Goal: Information Seeking & Learning: Learn about a topic

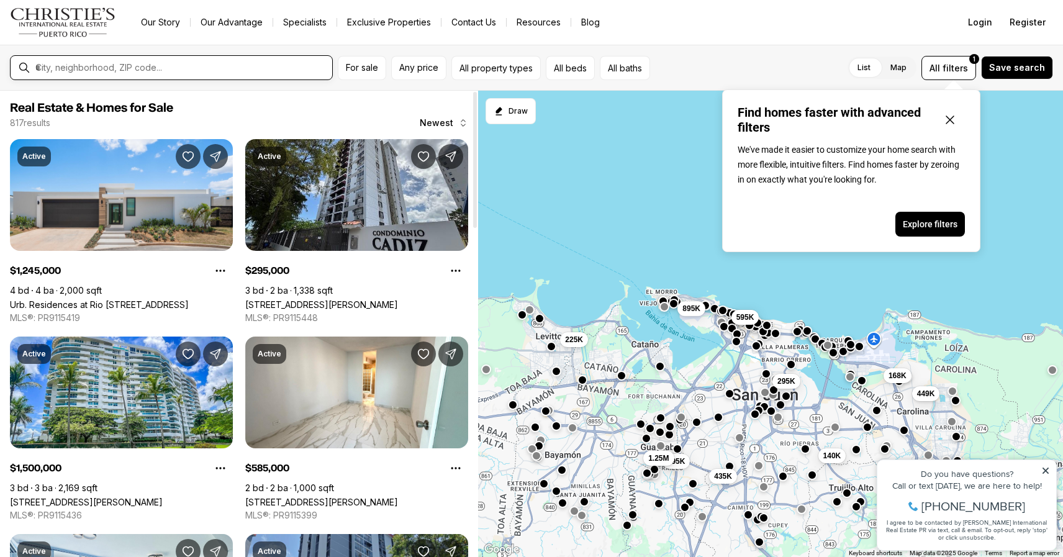
click at [180, 62] on input "text" at bounding box center [181, 67] width 292 height 11
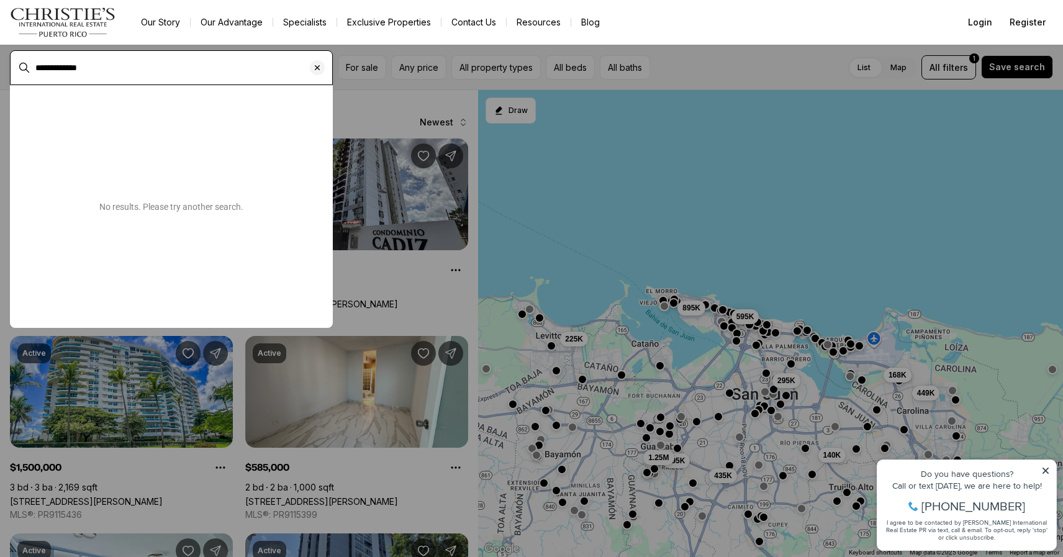
type input "**********"
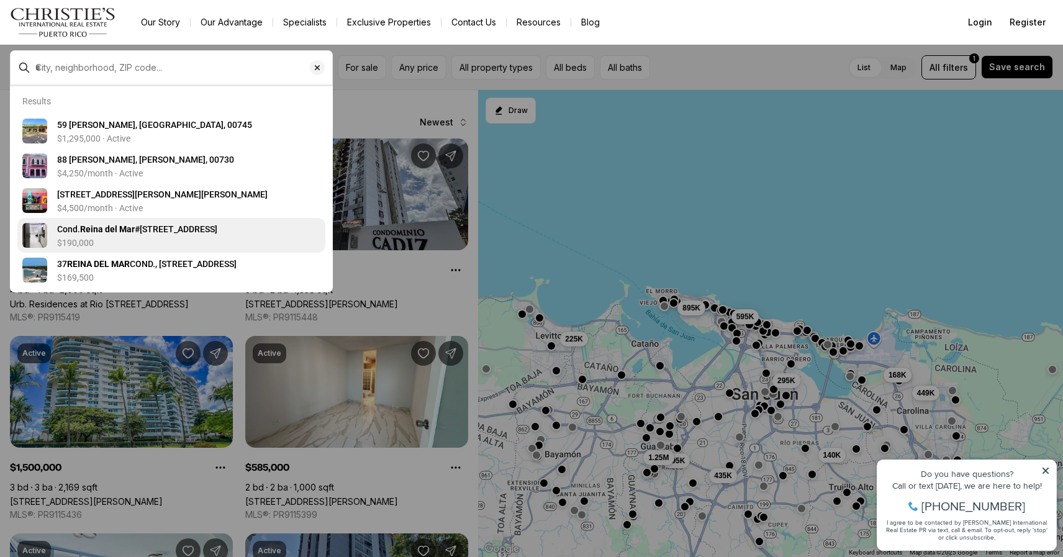
click at [166, 231] on span "Cond. Reina del Mar #37 CALLE GARDENIA #9E, CAROLINA PR, 00979" at bounding box center [137, 229] width 160 height 10
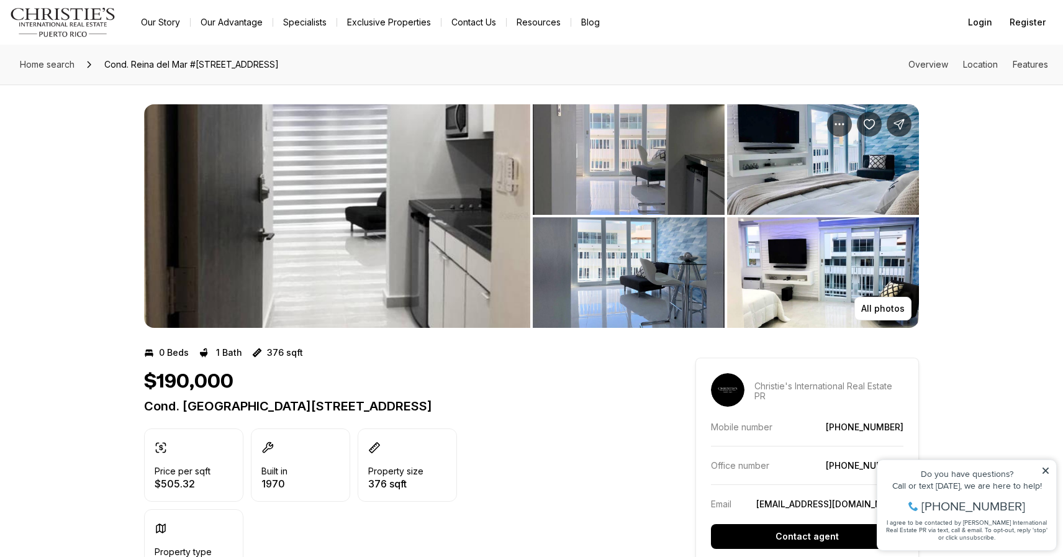
click at [581, 293] on img "View image gallery" at bounding box center [629, 272] width 192 height 110
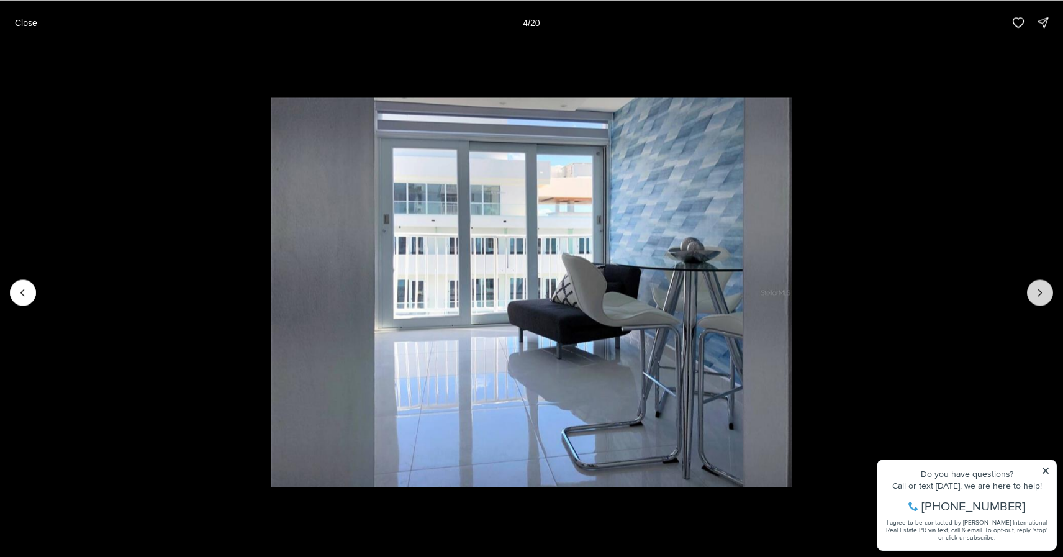
click at [1037, 293] on icon "Next slide" at bounding box center [1039, 292] width 12 height 12
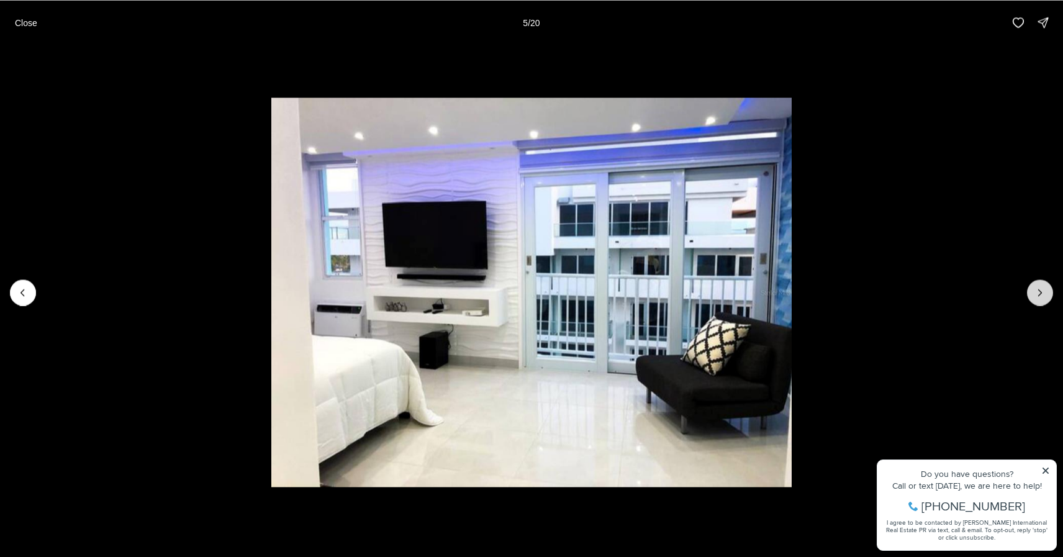
click at [1037, 293] on icon "Next slide" at bounding box center [1039, 292] width 12 height 12
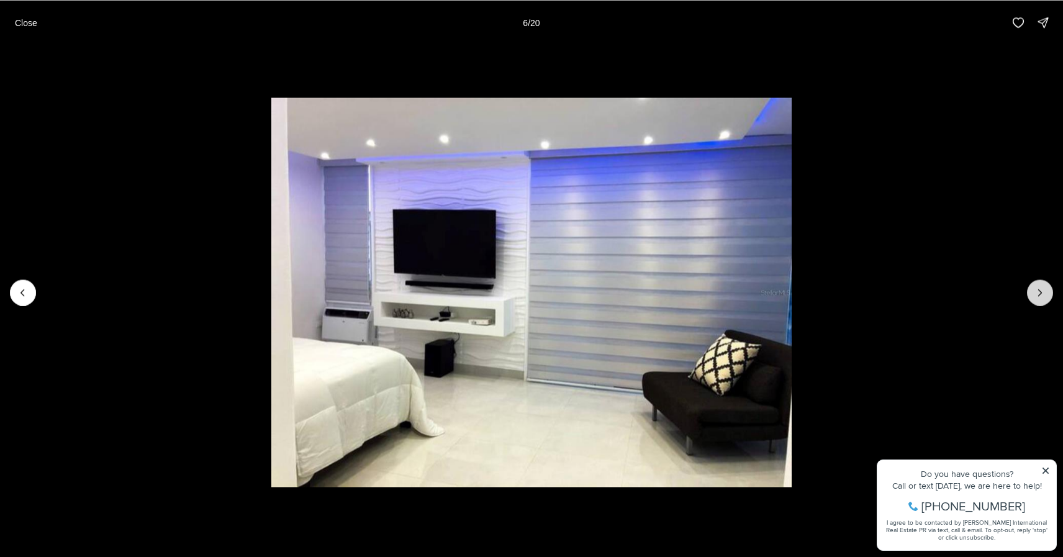
click at [1037, 293] on icon "Next slide" at bounding box center [1039, 292] width 12 height 12
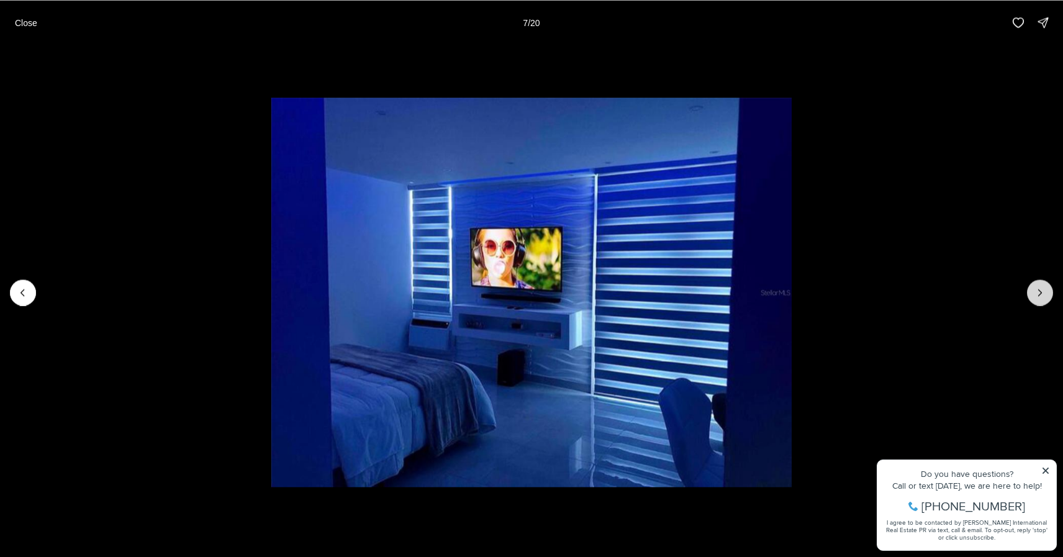
click at [1037, 293] on icon "Next slide" at bounding box center [1039, 292] width 12 height 12
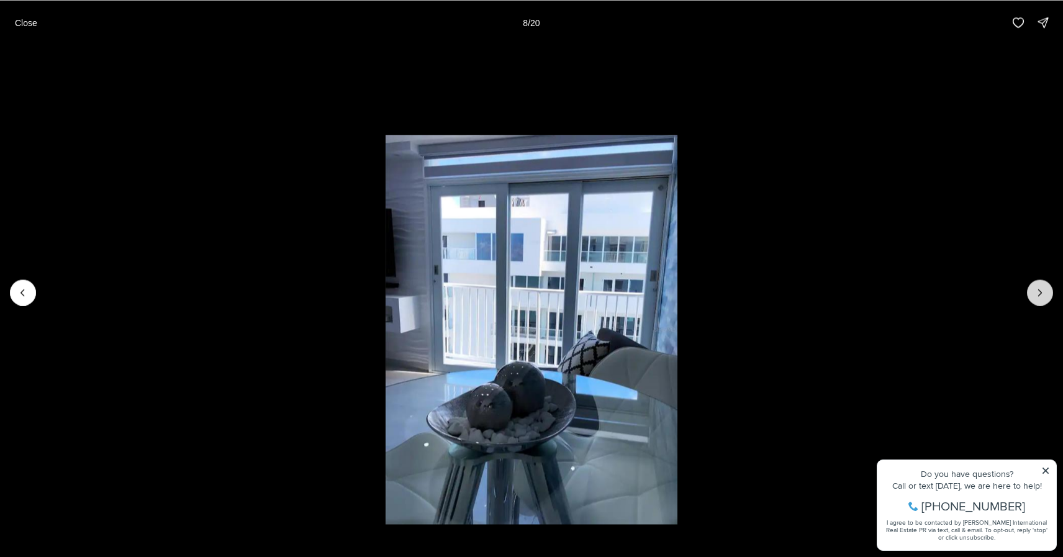
click at [1037, 293] on icon "Next slide" at bounding box center [1039, 292] width 12 height 12
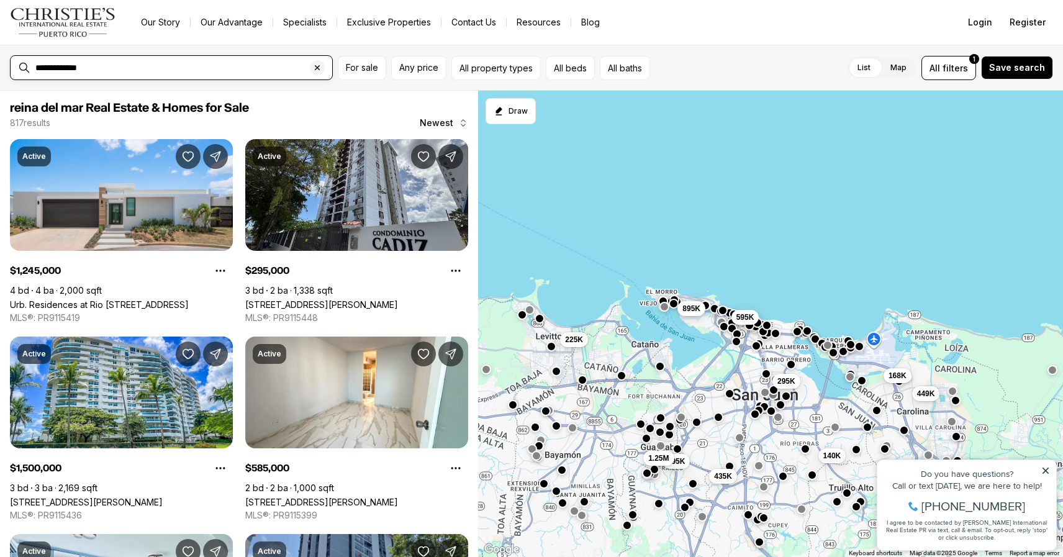
click at [142, 62] on input "**********" at bounding box center [181, 67] width 292 height 11
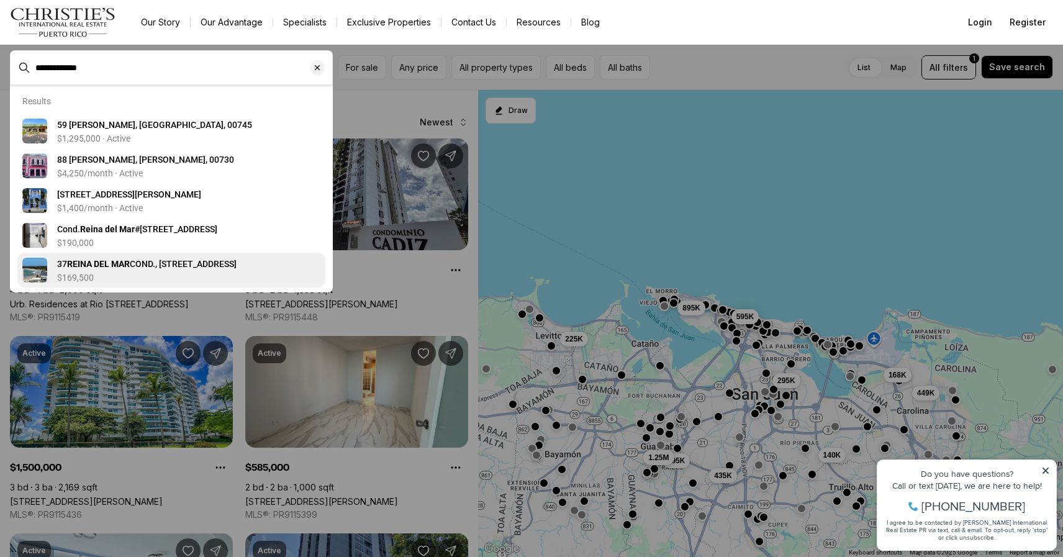
click at [186, 264] on span "37 REINA DEL MAR COND., CALLE GARDENIA #11-E, CAROLINA PR, 00979" at bounding box center [146, 264] width 179 height 10
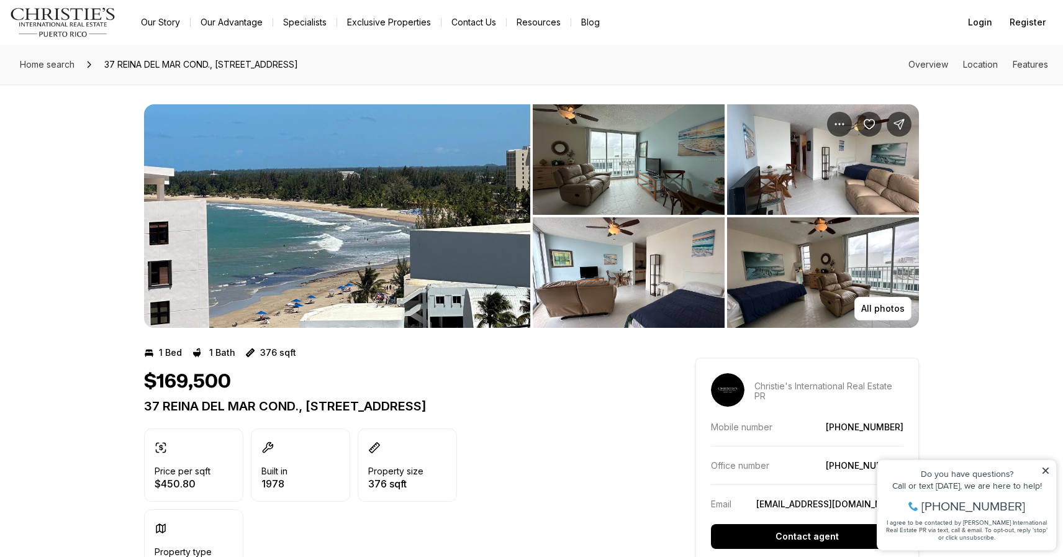
click at [654, 302] on img "View image gallery" at bounding box center [629, 272] width 192 height 110
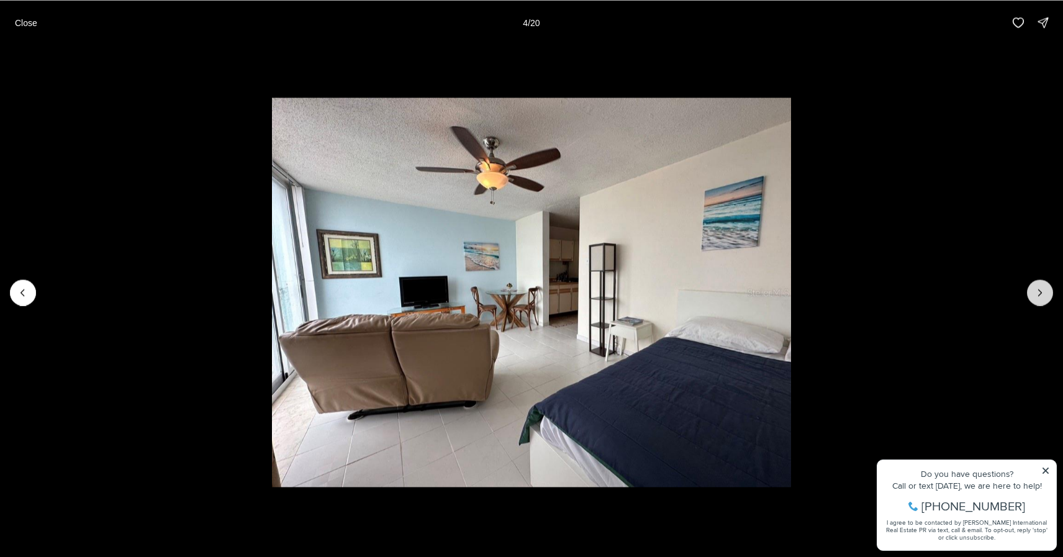
click at [1038, 293] on icon "Next slide" at bounding box center [1039, 292] width 12 height 12
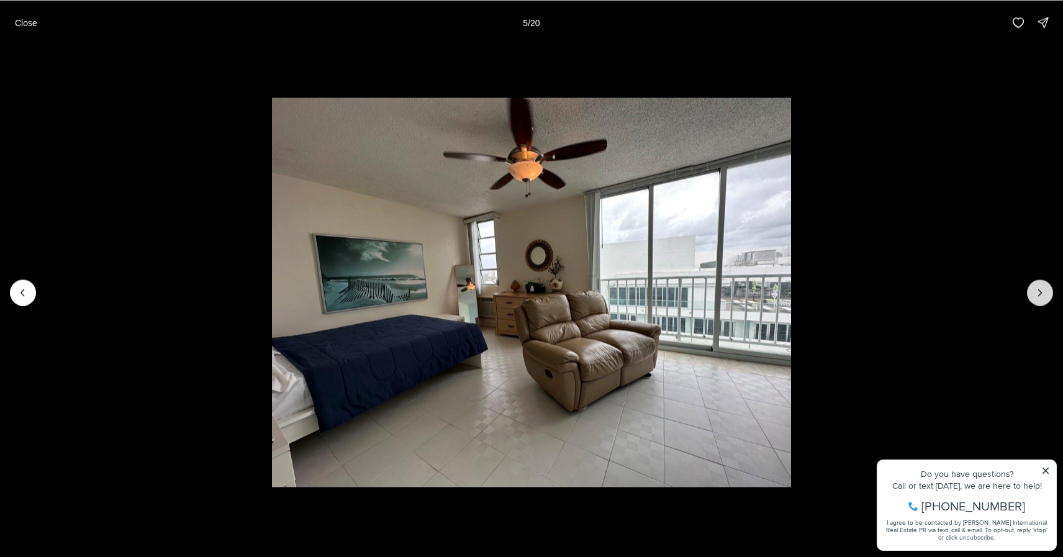
click at [1038, 293] on icon "Next slide" at bounding box center [1039, 292] width 12 height 12
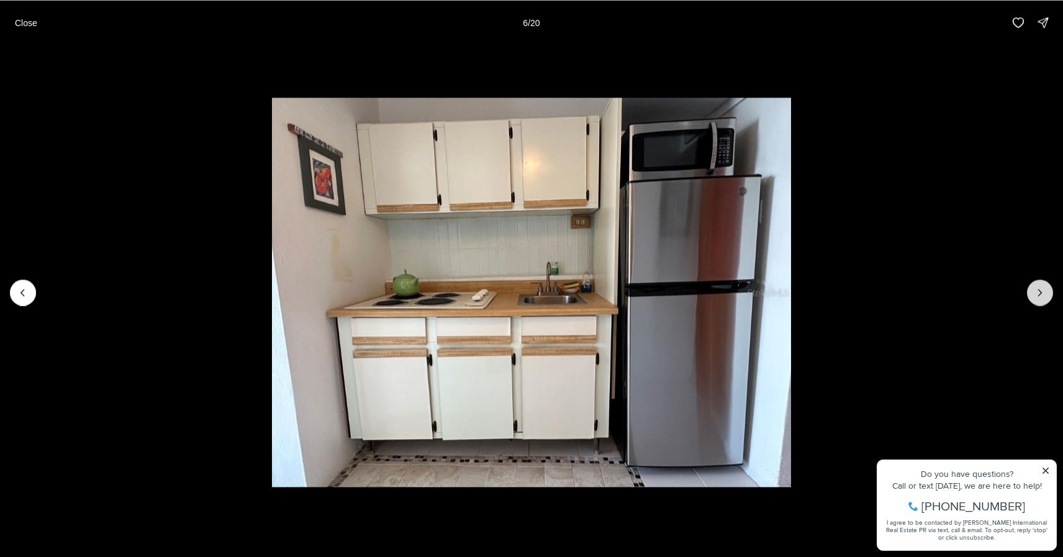
click at [1038, 293] on icon "Next slide" at bounding box center [1039, 292] width 12 height 12
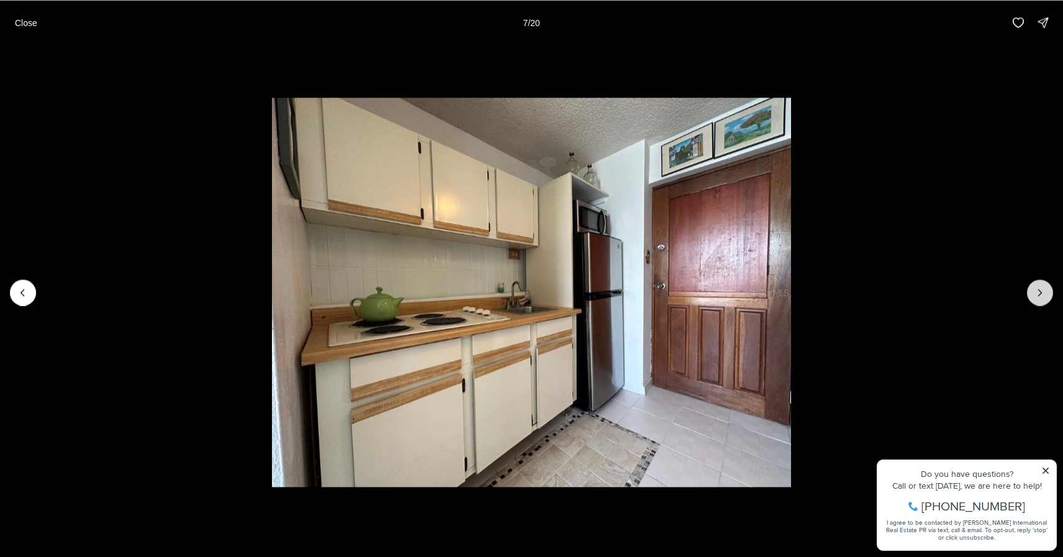
click at [1038, 293] on icon "Next slide" at bounding box center [1039, 292] width 12 height 12
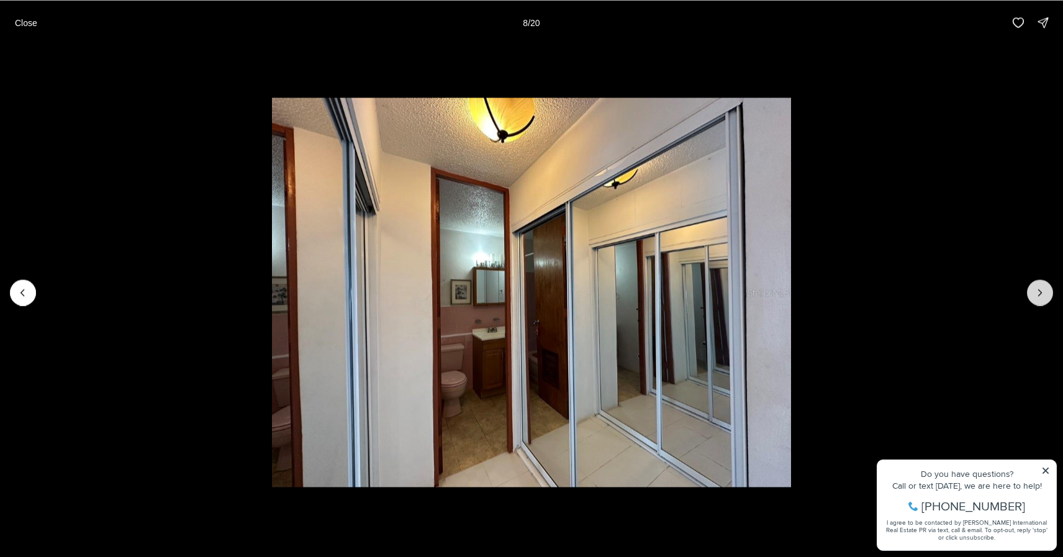
click at [1038, 293] on icon "Next slide" at bounding box center [1039, 292] width 12 height 12
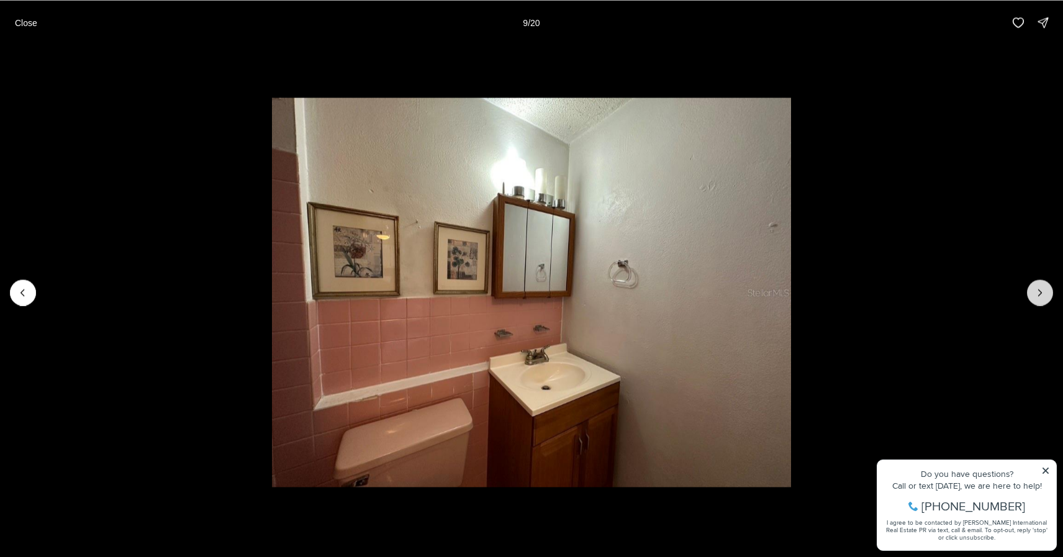
click at [1038, 293] on icon "Next slide" at bounding box center [1039, 292] width 12 height 12
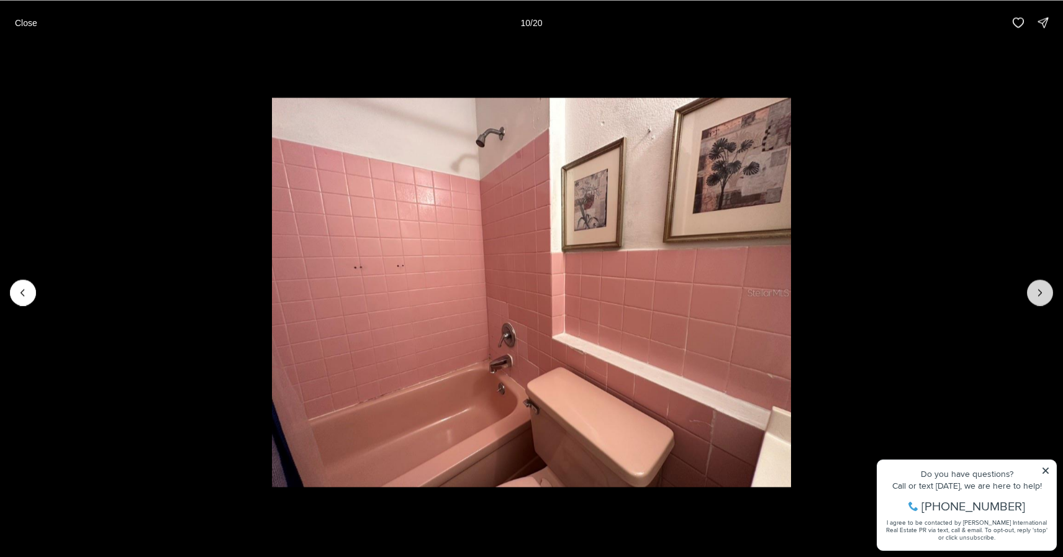
click at [1038, 293] on icon "Next slide" at bounding box center [1039, 292] width 12 height 12
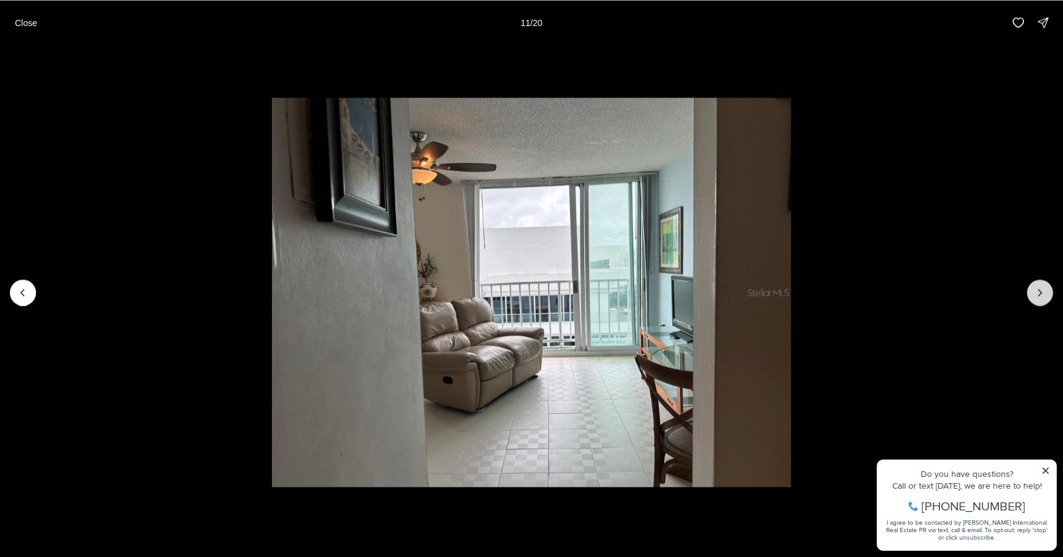
click at [1038, 293] on icon "Next slide" at bounding box center [1039, 292] width 12 height 12
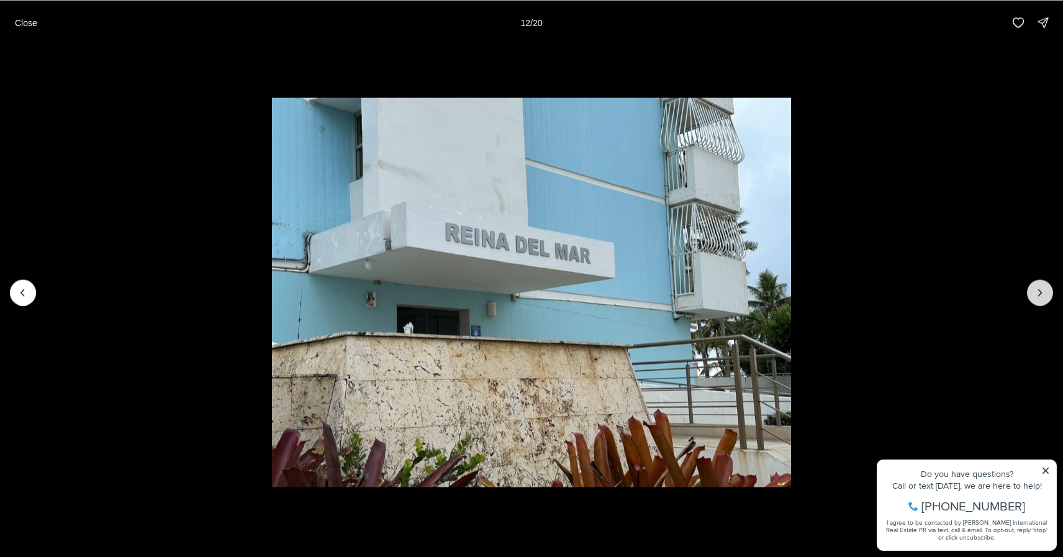
click at [1038, 293] on icon "Next slide" at bounding box center [1039, 292] width 12 height 12
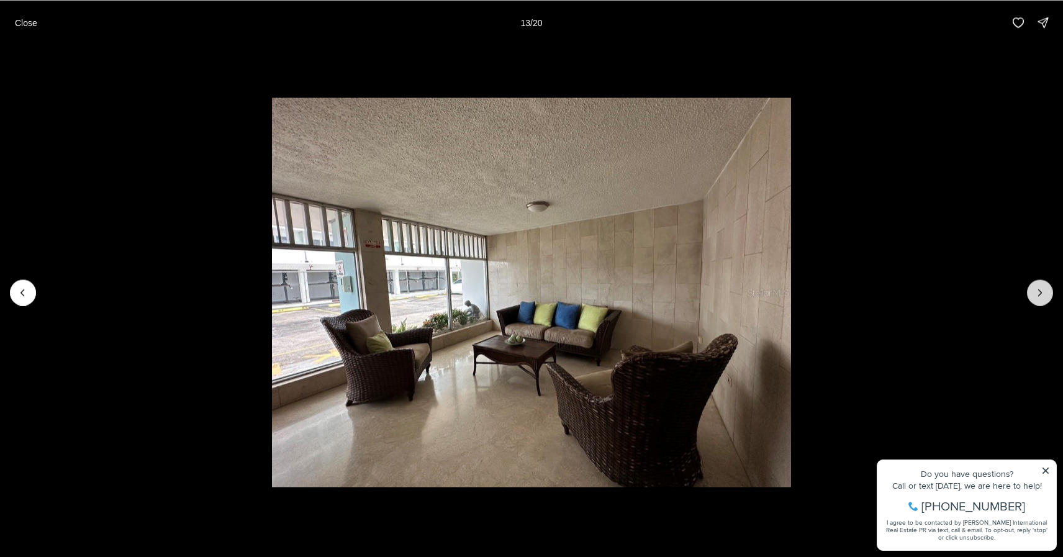
click at [1038, 293] on icon "Next slide" at bounding box center [1039, 292] width 12 height 12
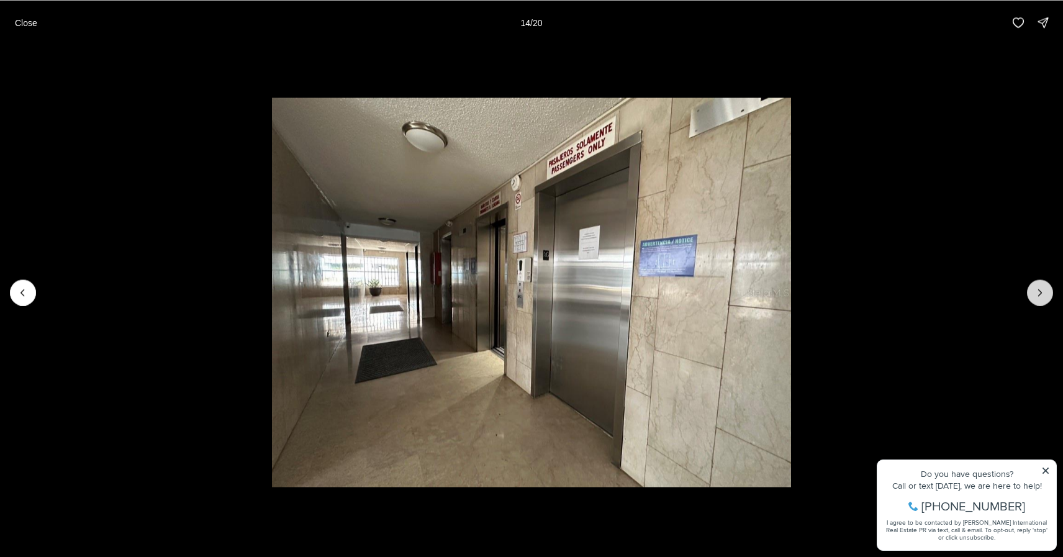
click at [1038, 293] on icon "Next slide" at bounding box center [1039, 292] width 12 height 12
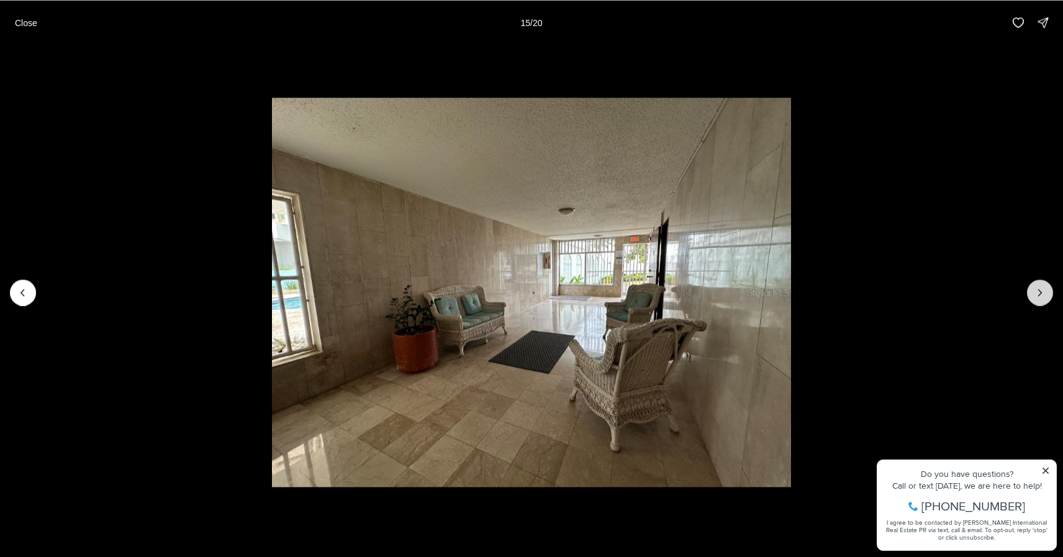
click at [1038, 293] on icon "Next slide" at bounding box center [1039, 292] width 12 height 12
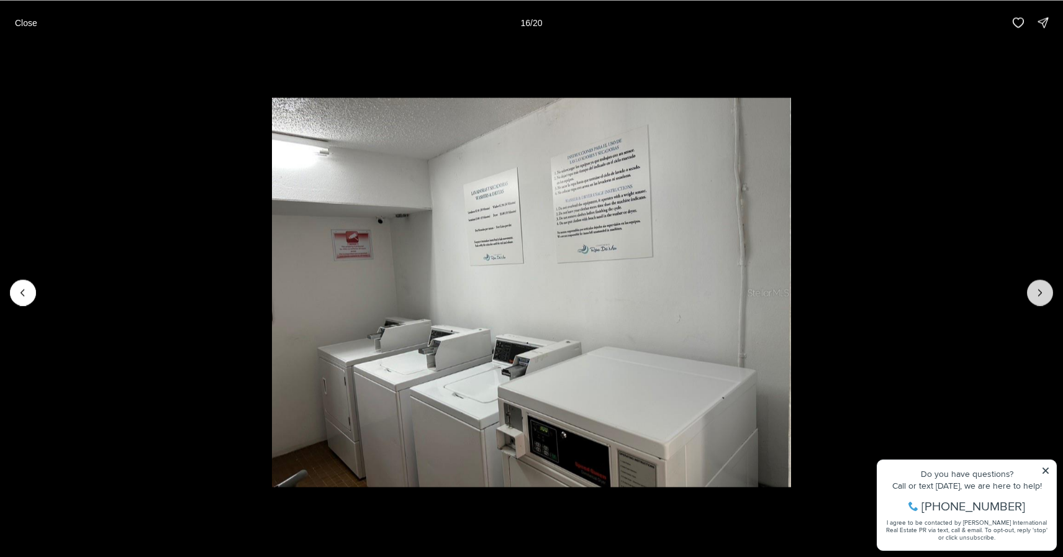
click at [1038, 293] on icon "Next slide" at bounding box center [1039, 292] width 12 height 12
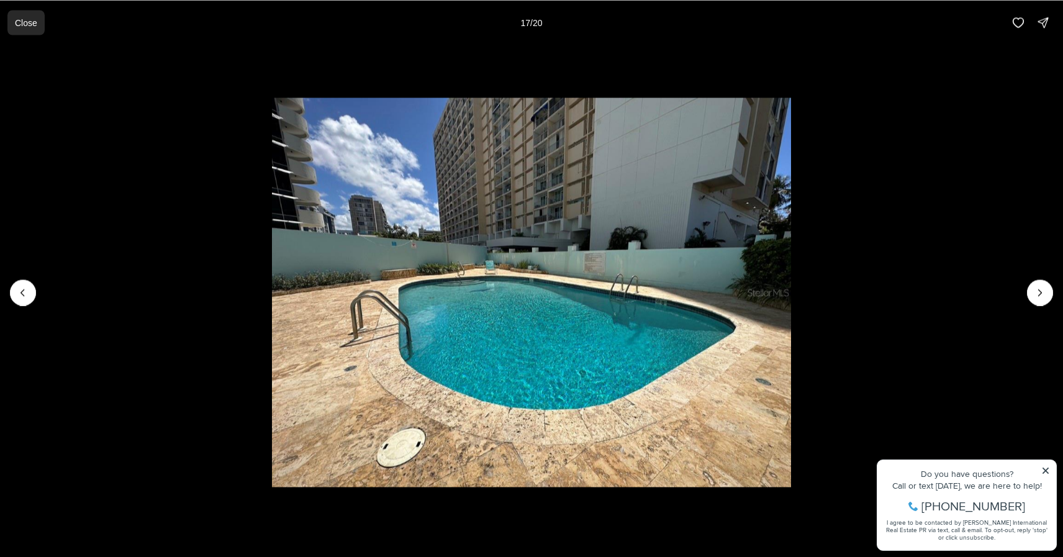
click at [30, 20] on p "Close" at bounding box center [26, 22] width 22 height 10
